Goal: Task Accomplishment & Management: Manage account settings

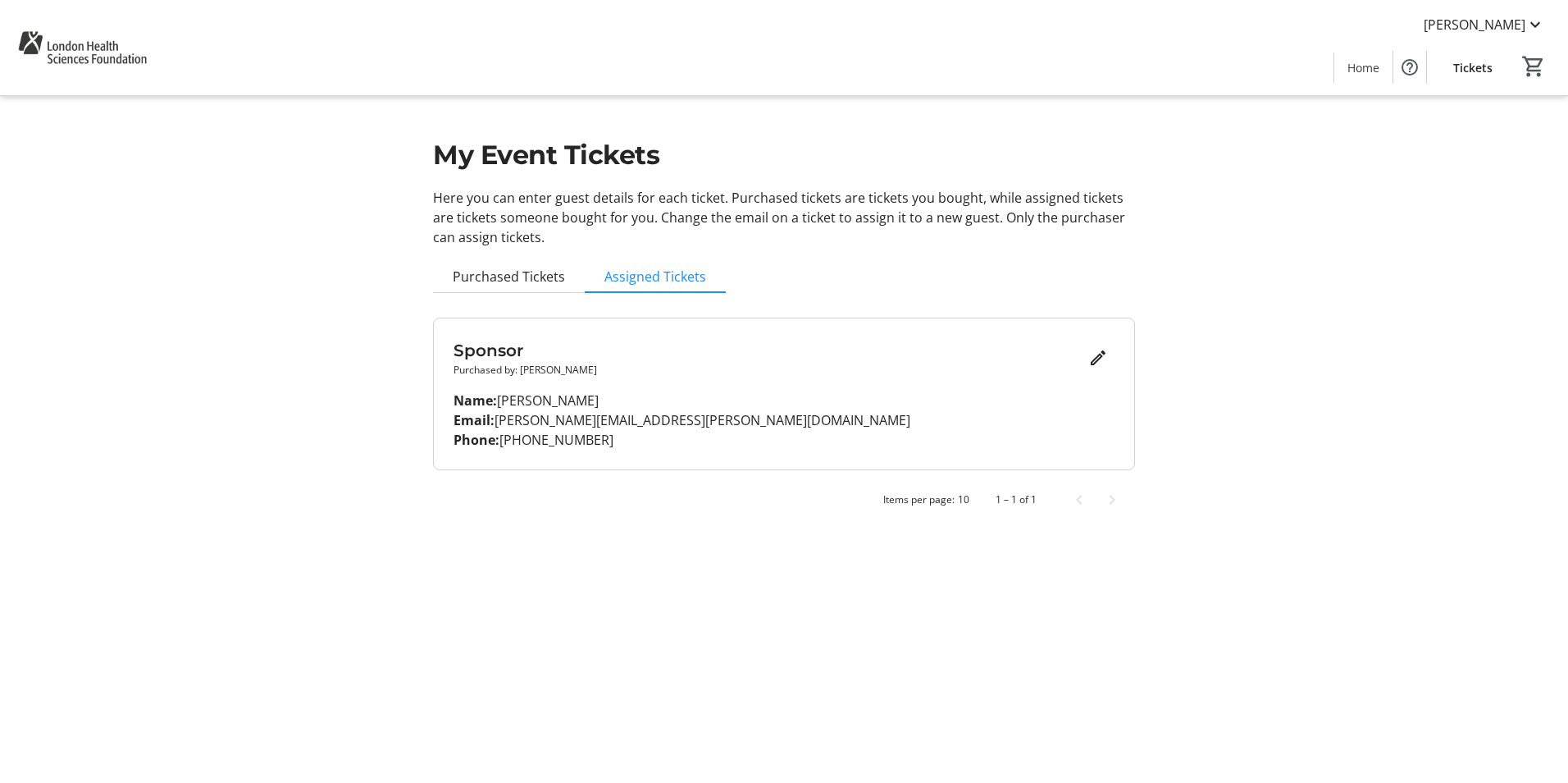
click at [1262, 623] on mat-sidenav-content "[PERSON_NAME] Home Tickets 0 Home Tickets My Event Tickets Here you can enter g…" at bounding box center [784, 391] width 1568 height 783
click at [551, 279] on span "Purchased Tickets" at bounding box center [509, 276] width 112 height 13
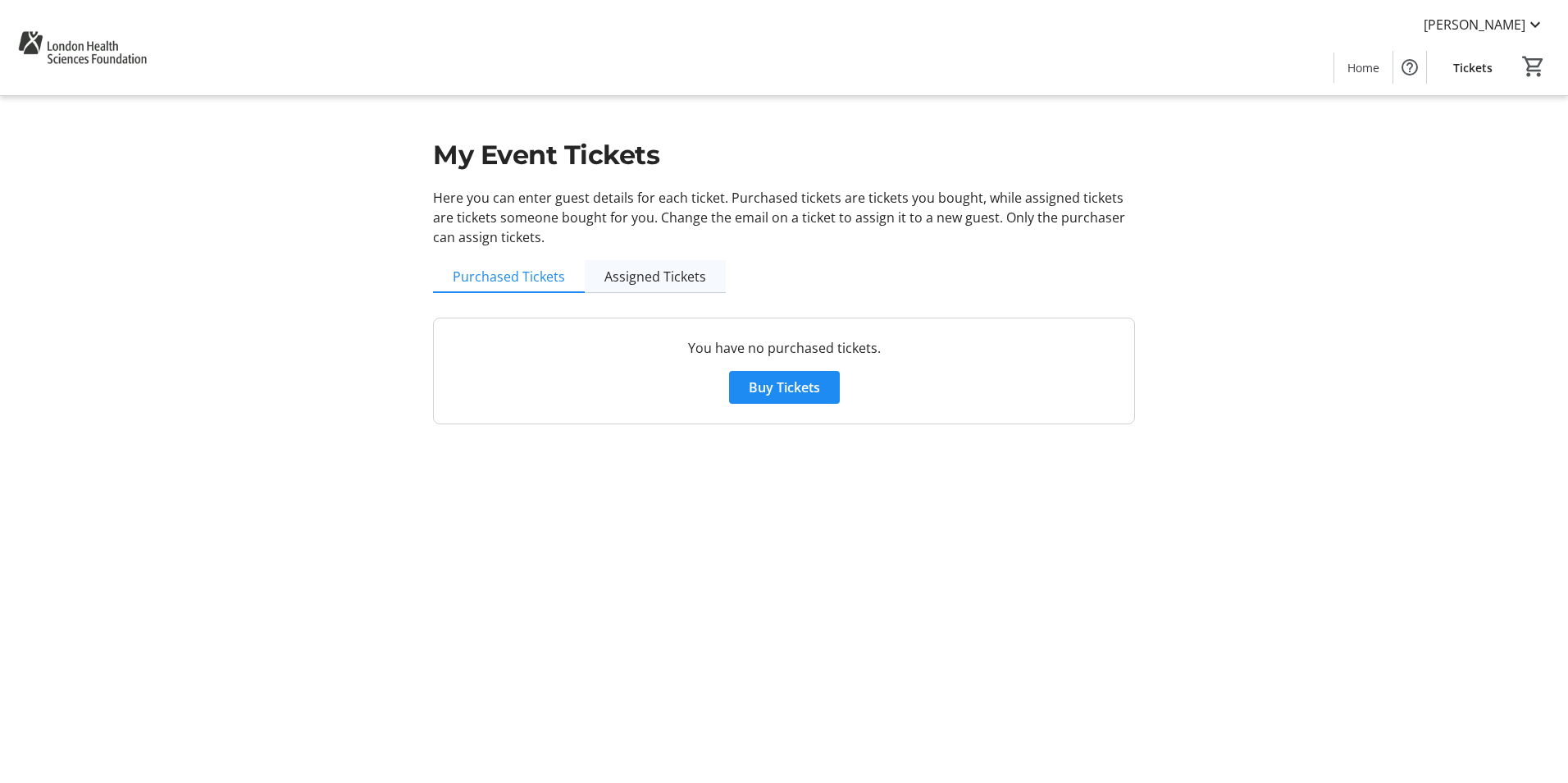
click at [616, 274] on span "Assigned Tickets" at bounding box center [655, 276] width 101 height 13
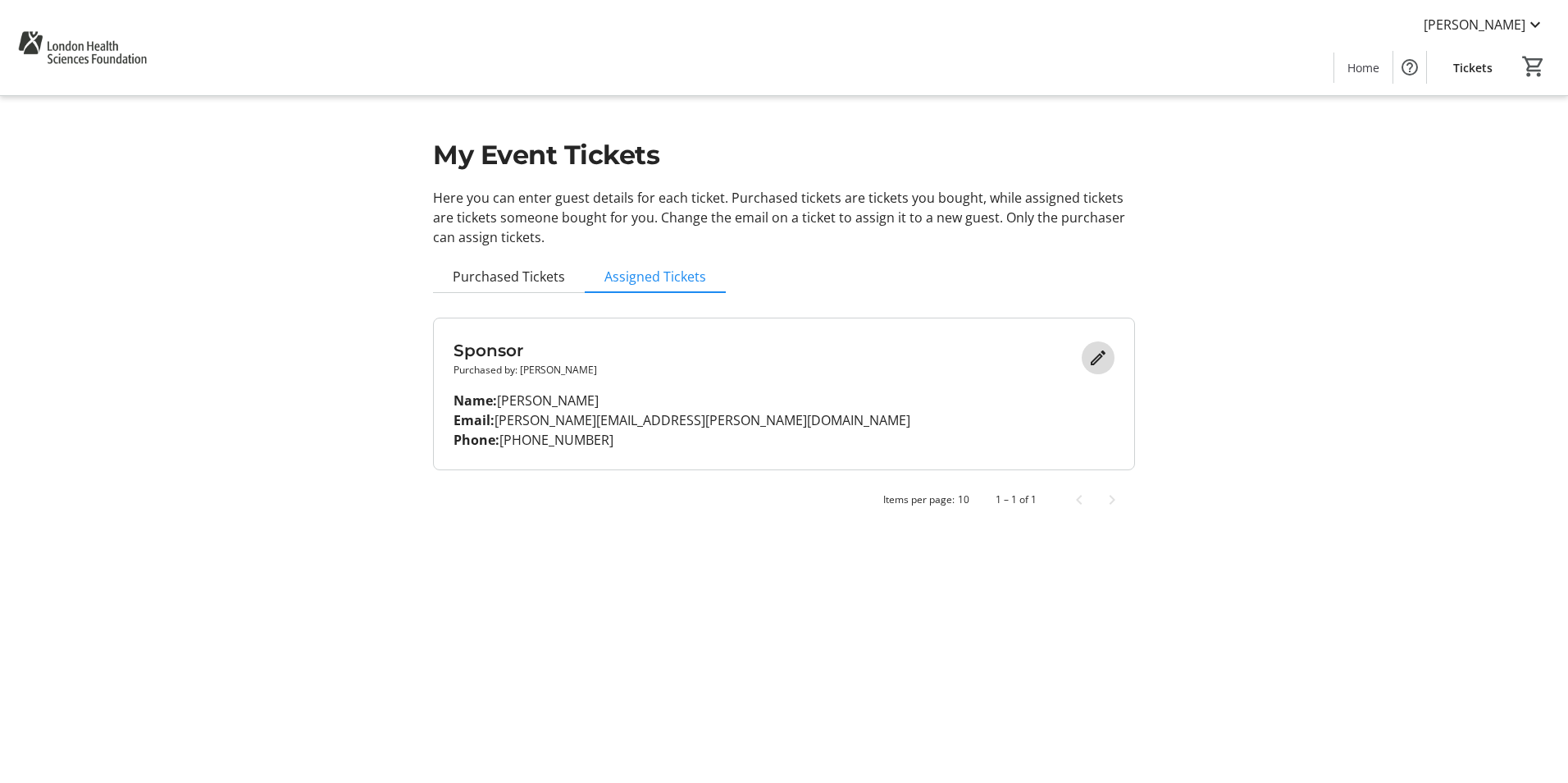
click at [1092, 352] on mat-icon "Edit" at bounding box center [1098, 358] width 20 height 20
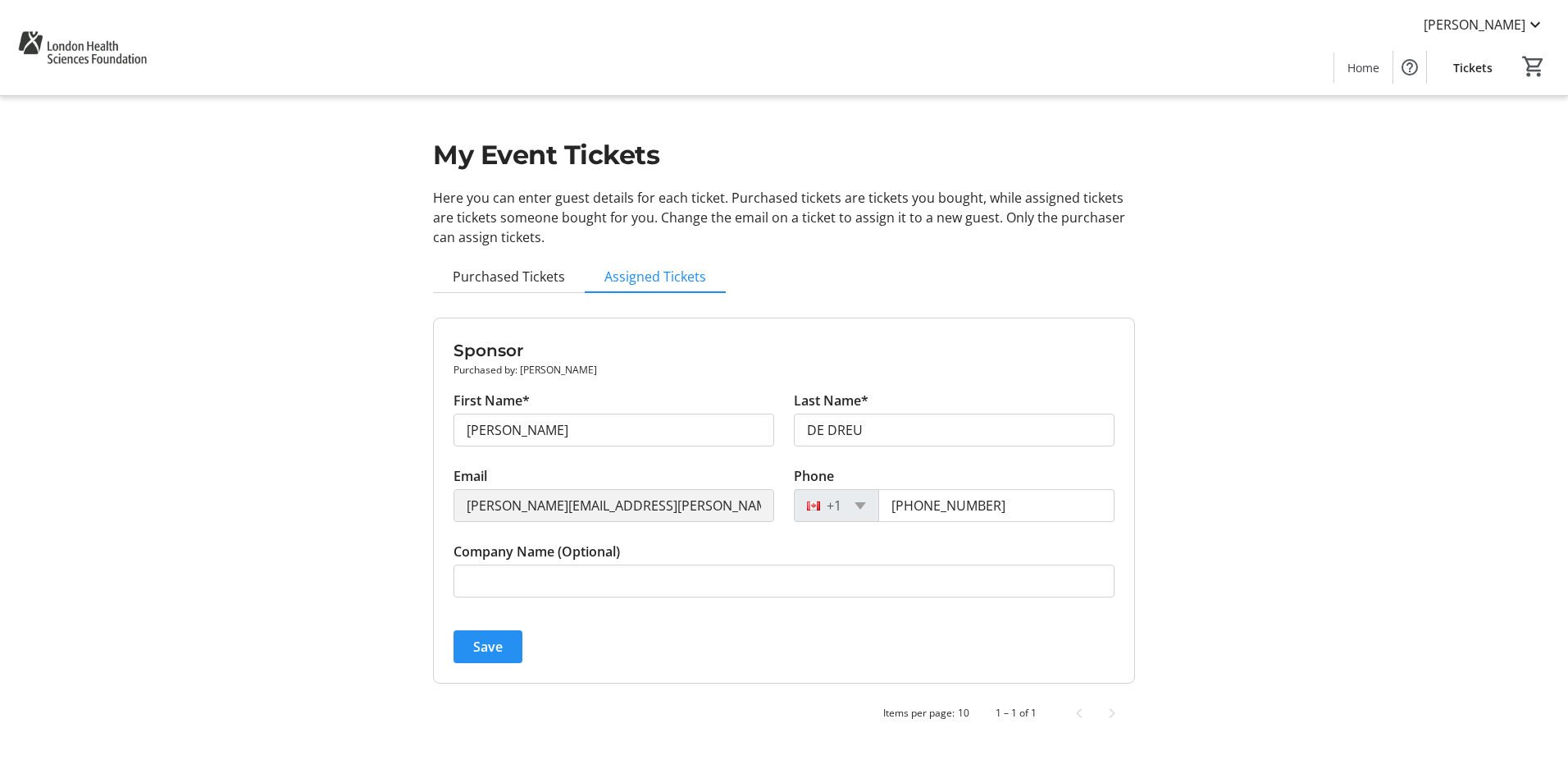
click at [494, 647] on span "Save" at bounding box center [488, 646] width 30 height 20
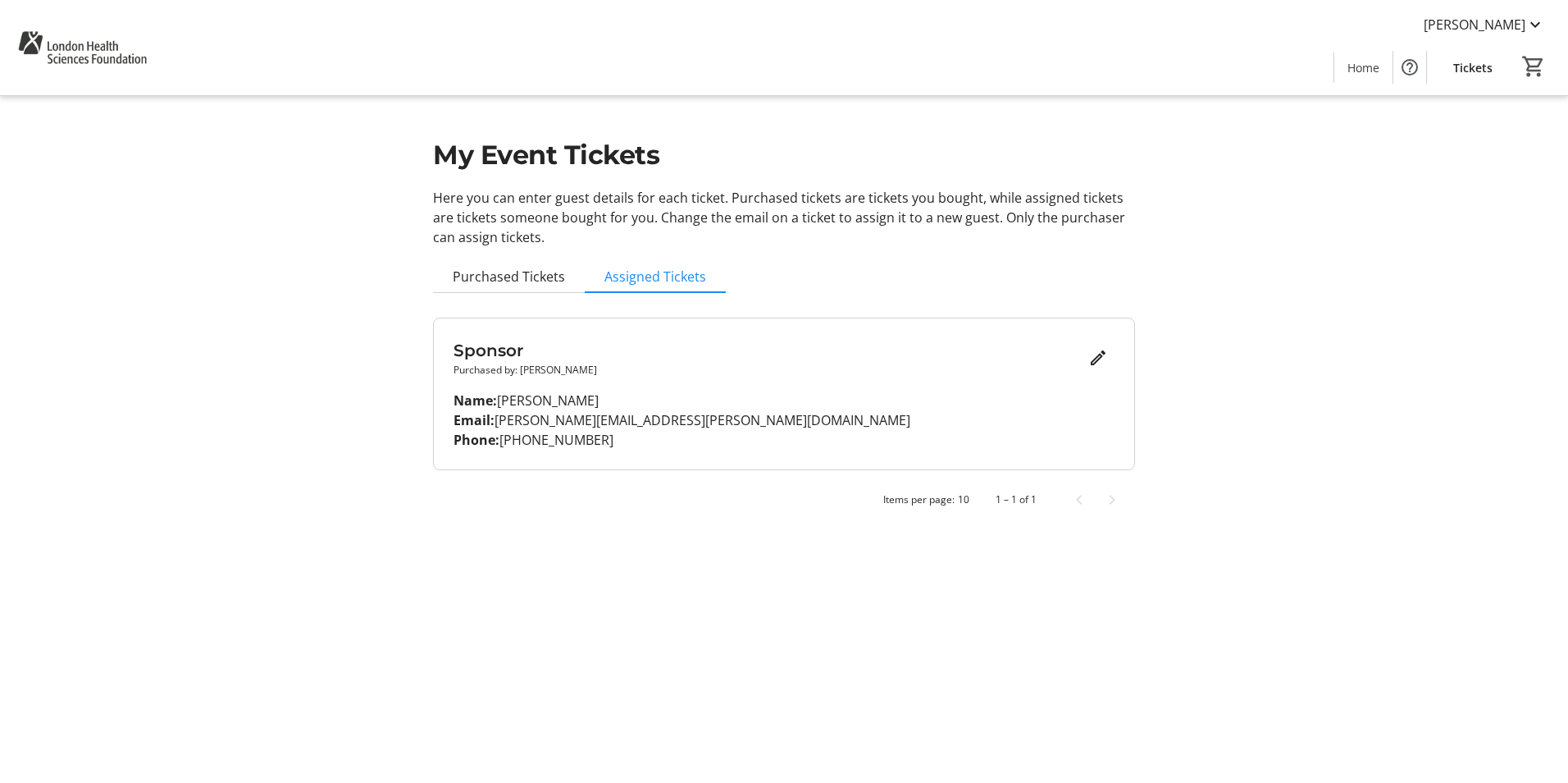
click at [767, 610] on mat-sidenav-content "[PERSON_NAME] Home Tickets 0 Home Tickets My Event Tickets Here you can enter g…" at bounding box center [784, 391] width 1568 height 783
click at [1073, 659] on mat-sidenav-content "[PERSON_NAME] Home Tickets 0 Home Tickets My Event Tickets Here you can enter g…" at bounding box center [784, 391] width 1568 height 783
click at [1118, 503] on span "Next page" at bounding box center [1111, 499] width 32 height 33
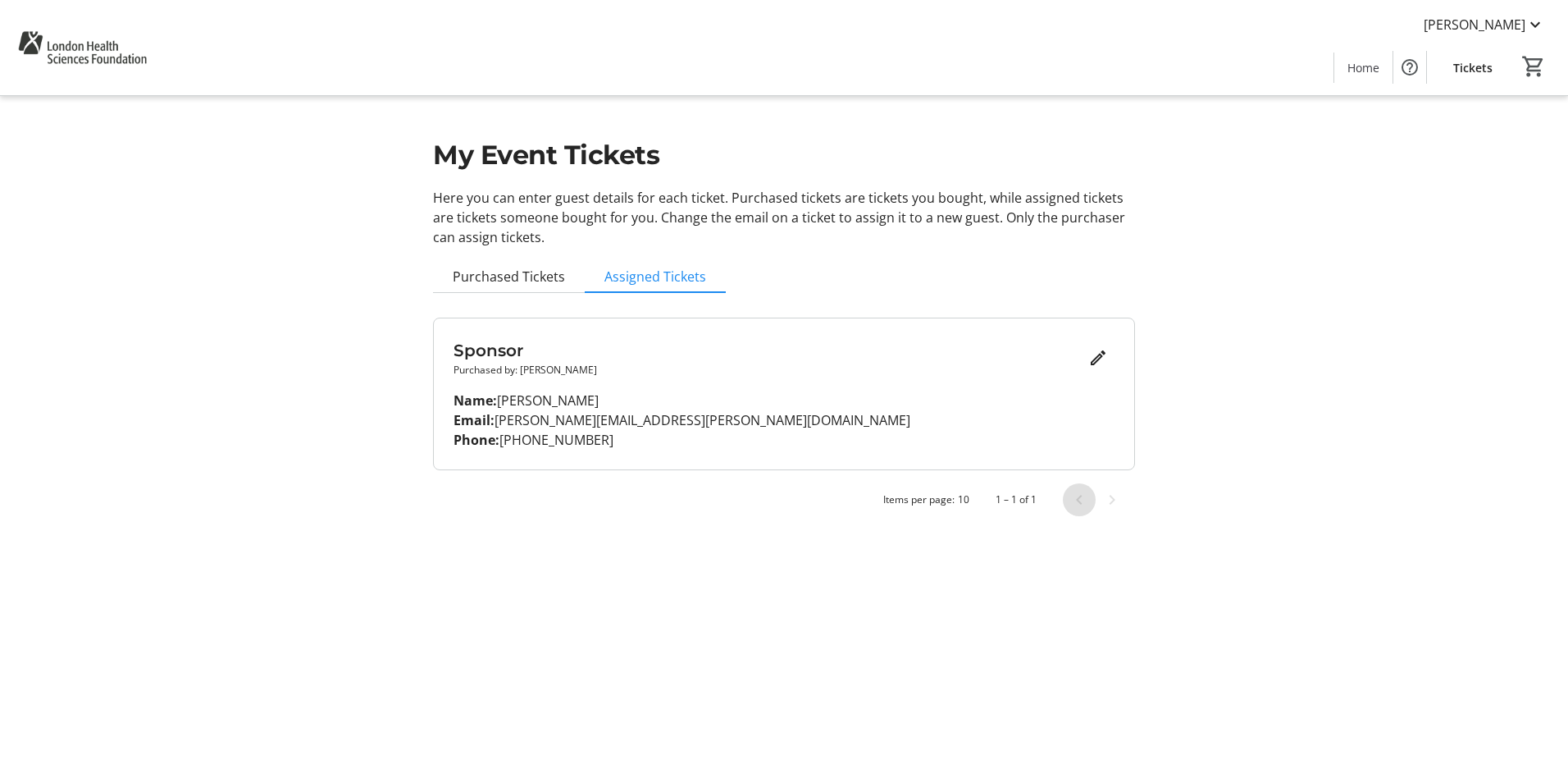
click at [1072, 506] on span "Previous page" at bounding box center [1078, 499] width 32 height 33
